Goal: Information Seeking & Learning: Learn about a topic

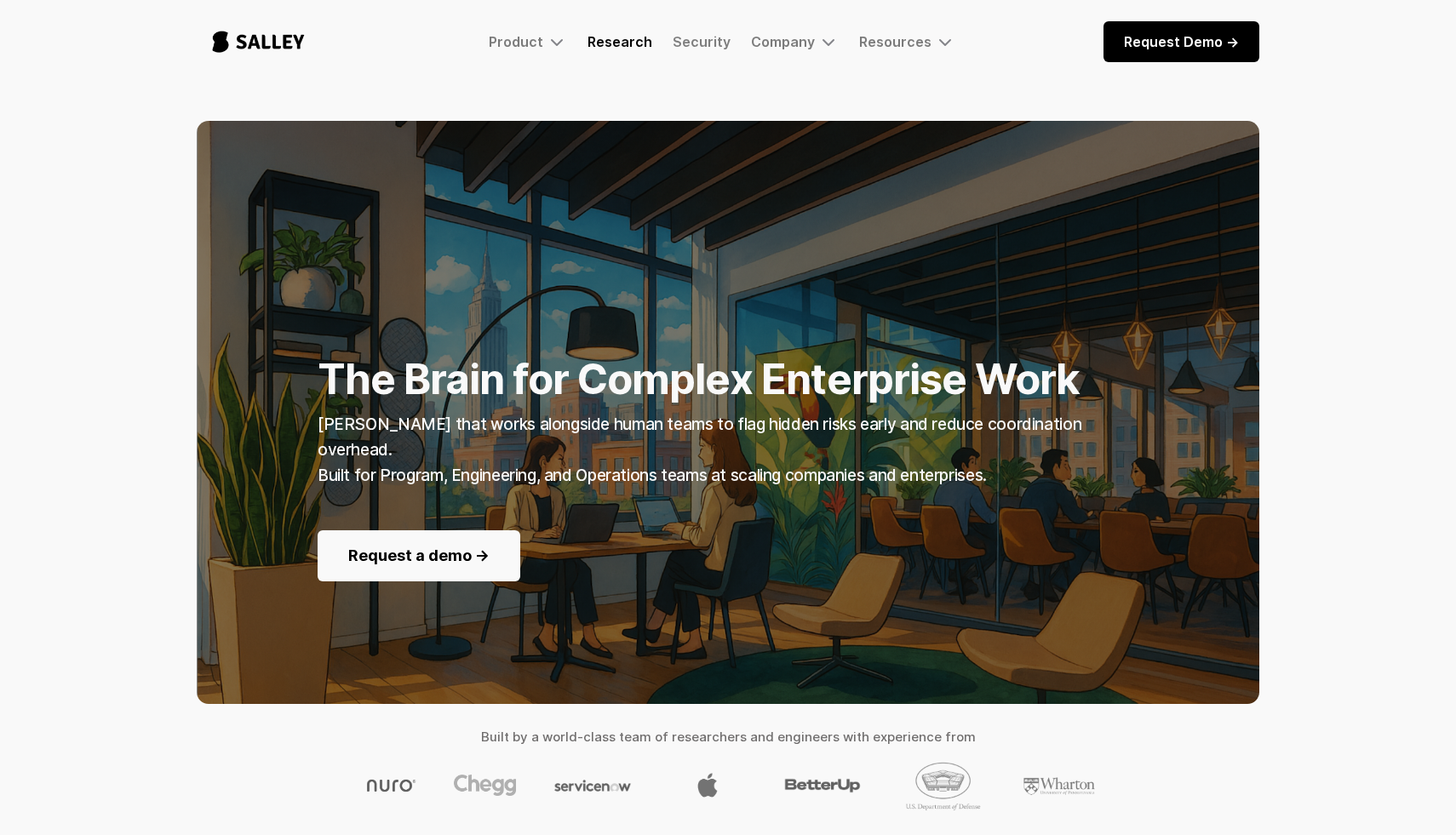
click at [619, 44] on link "Research" at bounding box center [620, 42] width 65 height 17
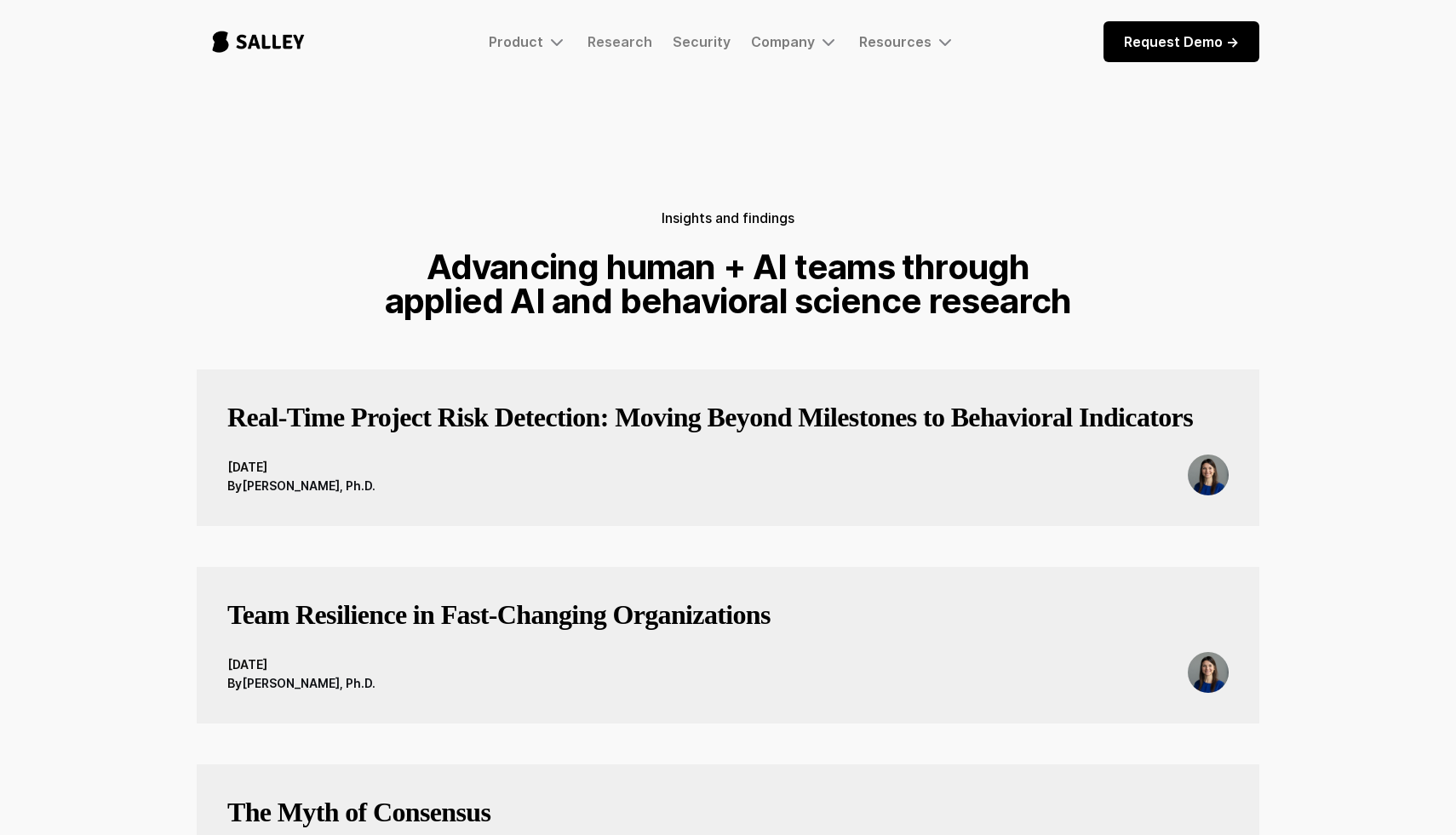
click at [531, 420] on h3 "Real-Time Project Risk Detection: Moving Beyond Milestones to Behavioral Indica…" at bounding box center [710, 417] width 966 height 34
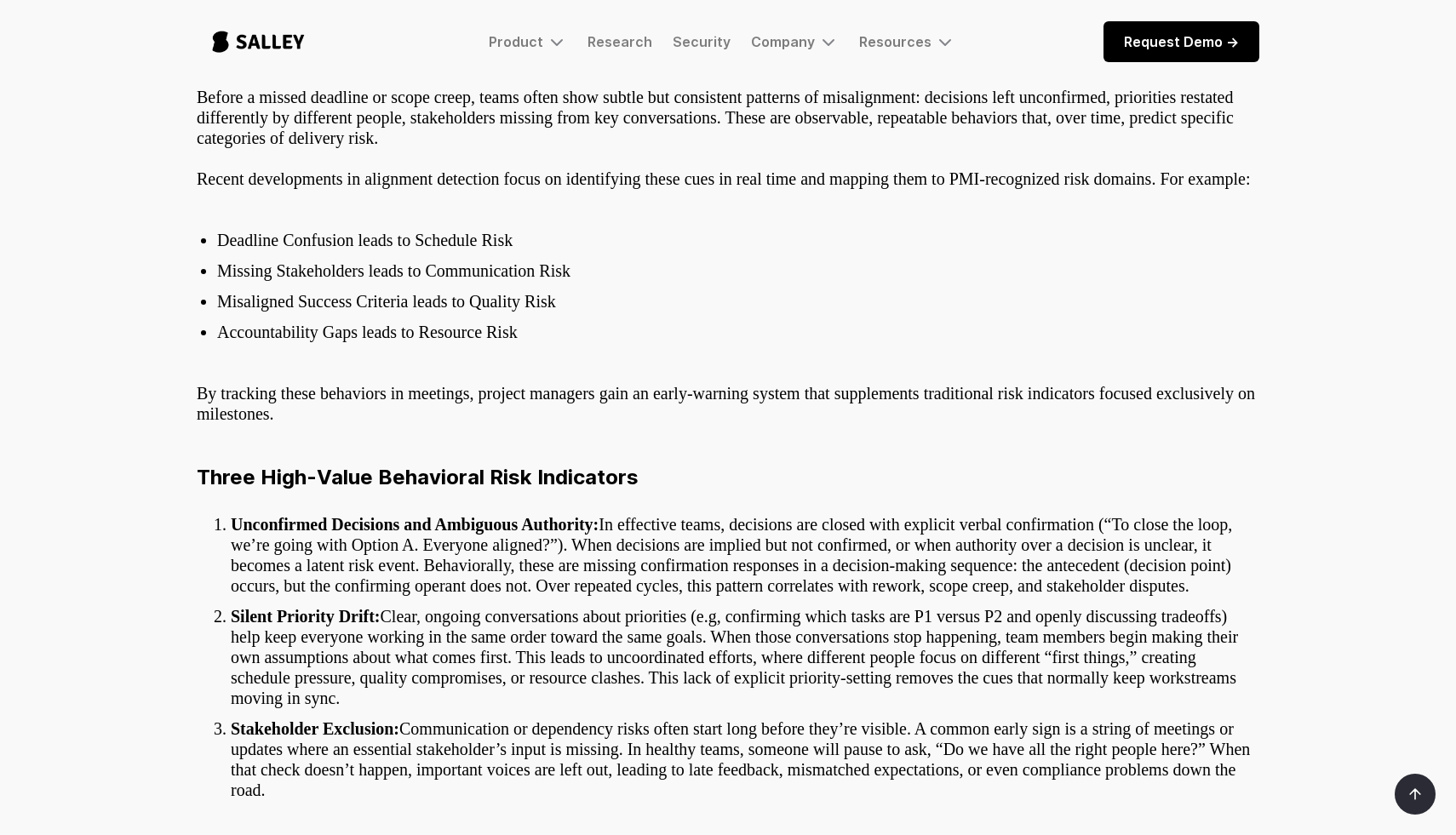
scroll to position [735, 0]
